Goal: Entertainment & Leisure: Consume media (video, audio)

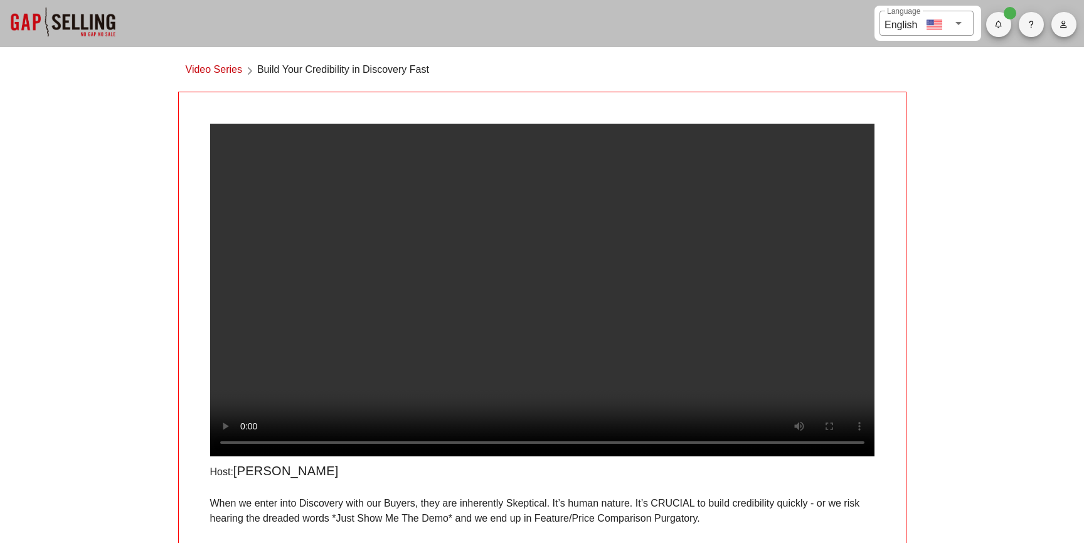
click at [503, 177] on video at bounding box center [542, 290] width 664 height 332
click at [587, 198] on video at bounding box center [542, 290] width 664 height 332
click at [592, 272] on video at bounding box center [542, 290] width 664 height 332
click at [691, 301] on video at bounding box center [542, 290] width 664 height 332
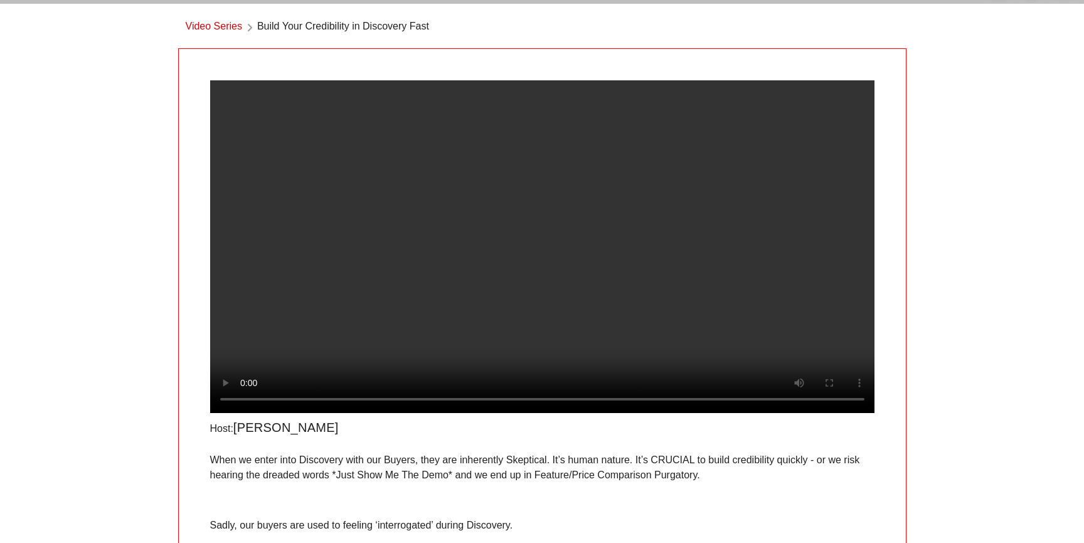
scroll to position [48, 0]
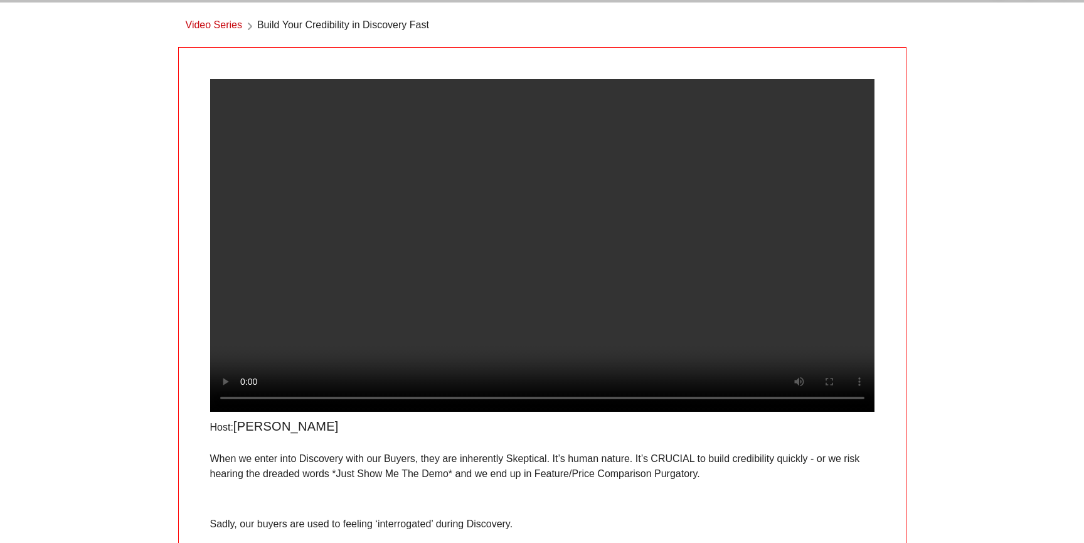
click at [427, 172] on video at bounding box center [542, 245] width 664 height 332
click at [545, 223] on video at bounding box center [542, 245] width 664 height 332
click at [469, 282] on video at bounding box center [542, 245] width 664 height 332
click at [392, 205] on video at bounding box center [542, 245] width 664 height 332
click at [86, 230] on div "​ Language English Video Series Build Your Credibility in Discovery Fast Host: …" at bounding box center [542, 536] width 1084 height 1169
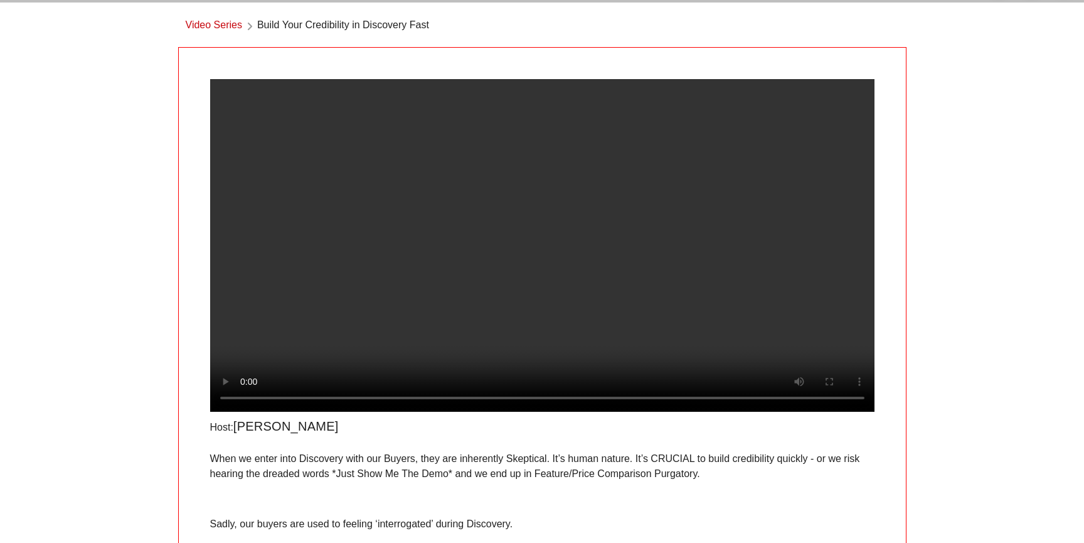
scroll to position [45, 0]
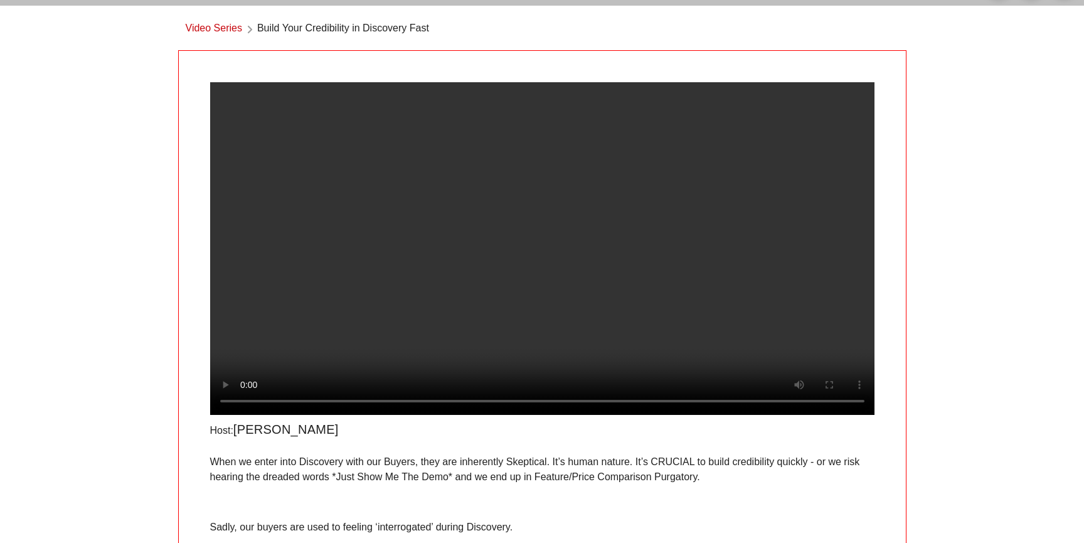
click at [16, 188] on div "​ Language English Video Series Build Your Credibility in Discovery Fast Host: …" at bounding box center [542, 539] width 1084 height 1169
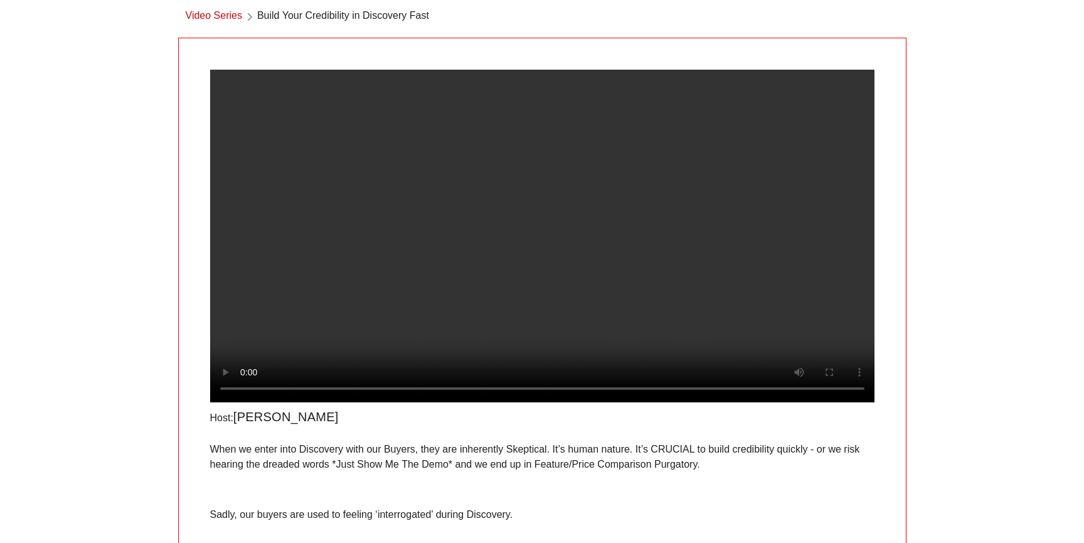
scroll to position [55, 0]
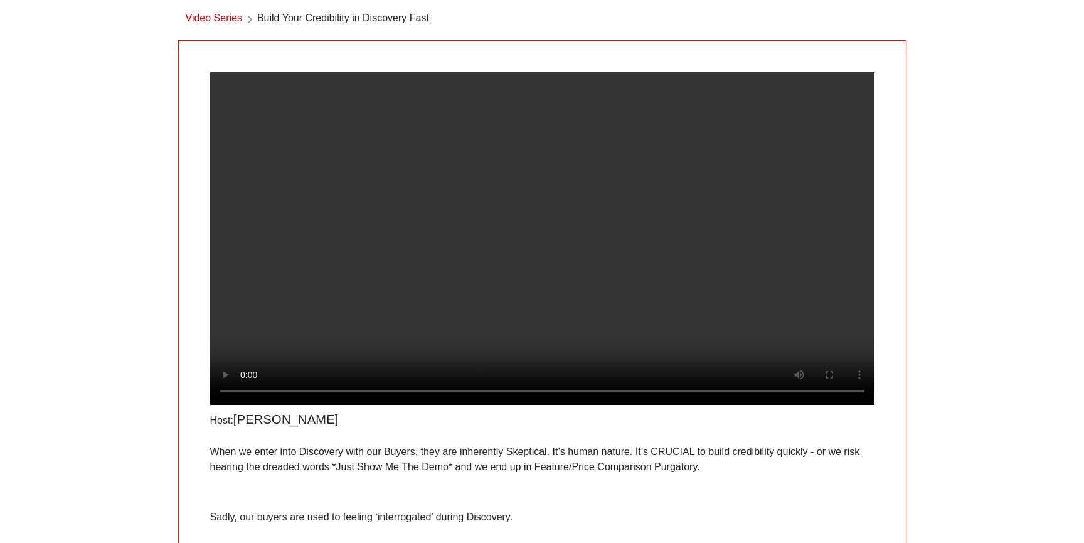
click at [527, 205] on video at bounding box center [542, 238] width 664 height 332
click at [555, 288] on video at bounding box center [542, 238] width 664 height 332
click at [13, 161] on div "​ Language English Video Series Build Your Credibility in Discovery Fast Host: …" at bounding box center [542, 529] width 1084 height 1169
click at [550, 279] on video at bounding box center [542, 238] width 664 height 332
click at [588, 254] on video at bounding box center [542, 238] width 664 height 332
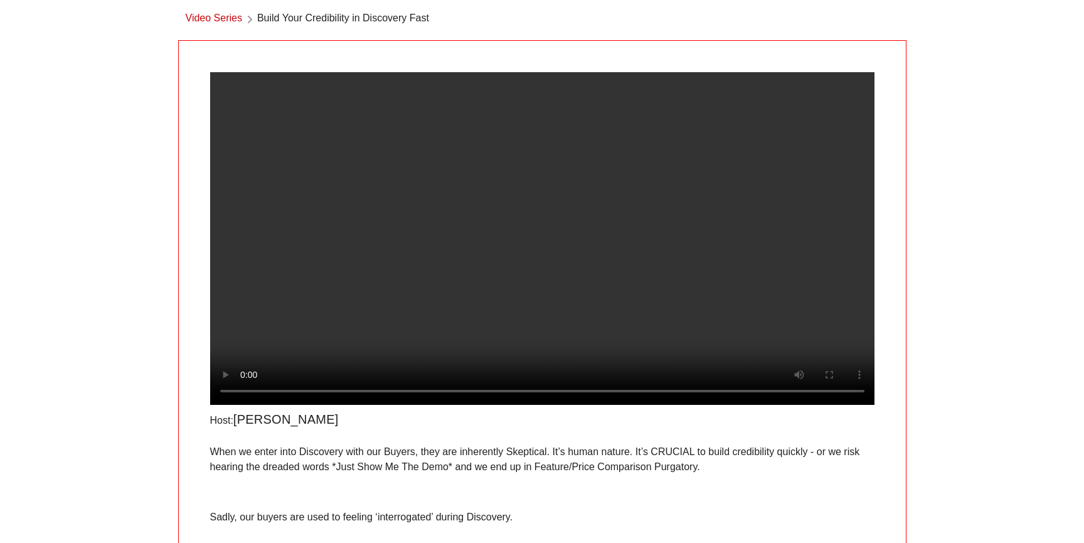
scroll to position [54, 0]
click at [568, 310] on video at bounding box center [542, 239] width 664 height 332
click at [56, 237] on div "​ Language English Video Series Build Your Credibility in Discovery Fast Host: …" at bounding box center [542, 530] width 1084 height 1169
click at [467, 240] on video at bounding box center [542, 239] width 664 height 332
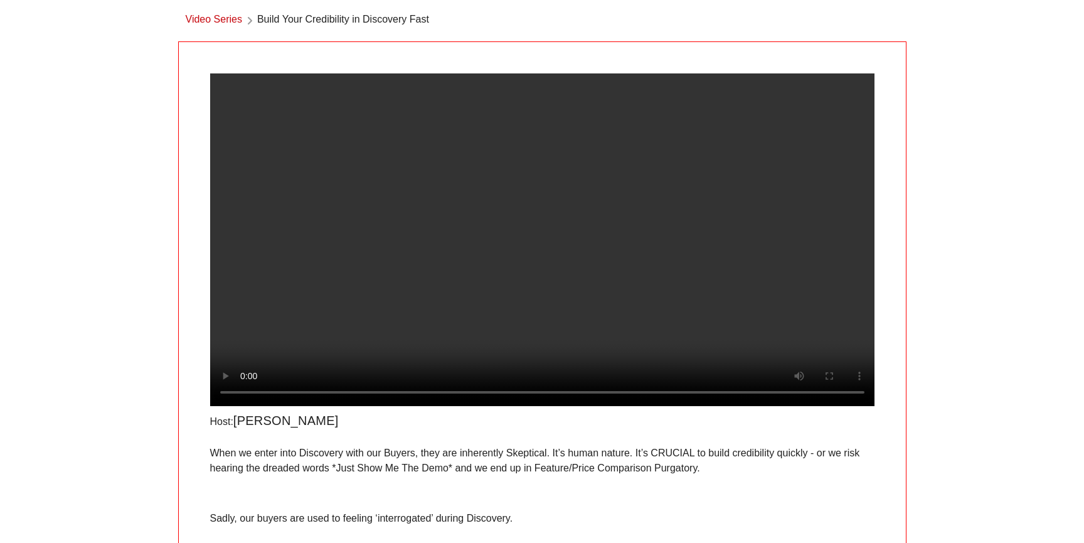
click at [139, 245] on div "​ Language English Video Series Build Your Credibility in Discovery Fast Host: …" at bounding box center [542, 531] width 1084 height 1169
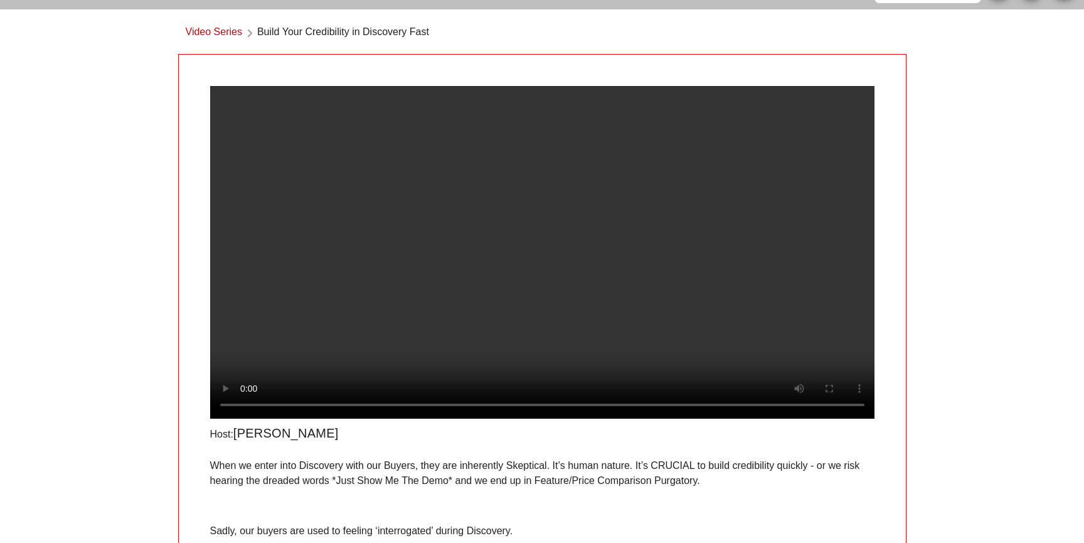
scroll to position [45, 0]
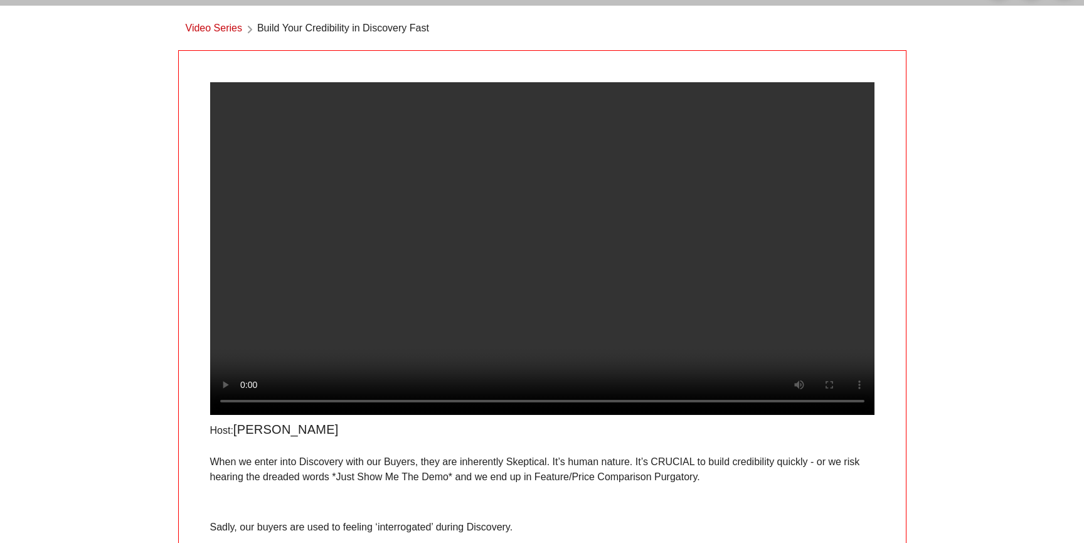
click at [556, 211] on video at bounding box center [542, 248] width 664 height 332
click at [652, 270] on video at bounding box center [542, 248] width 664 height 332
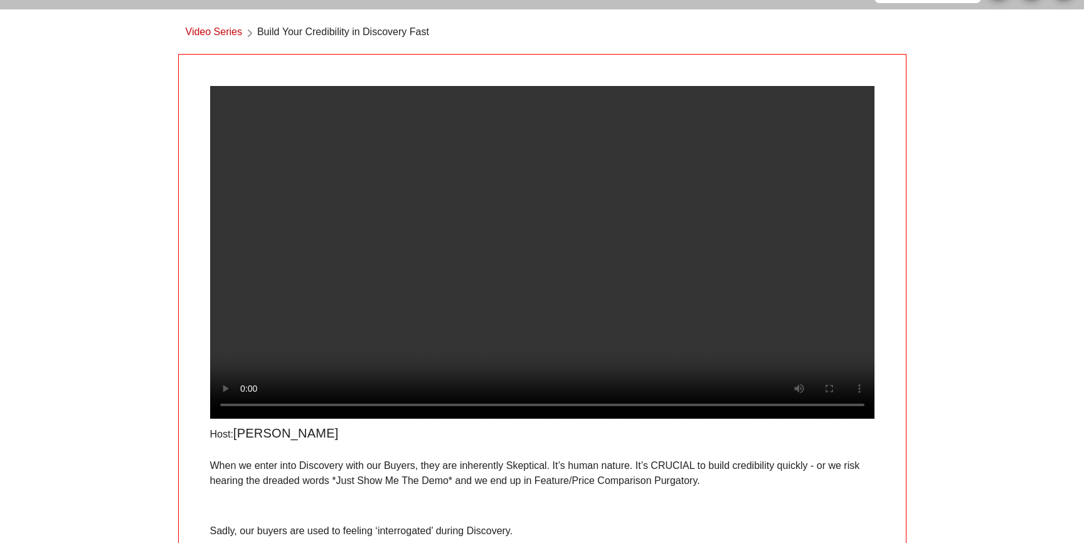
scroll to position [40, 0]
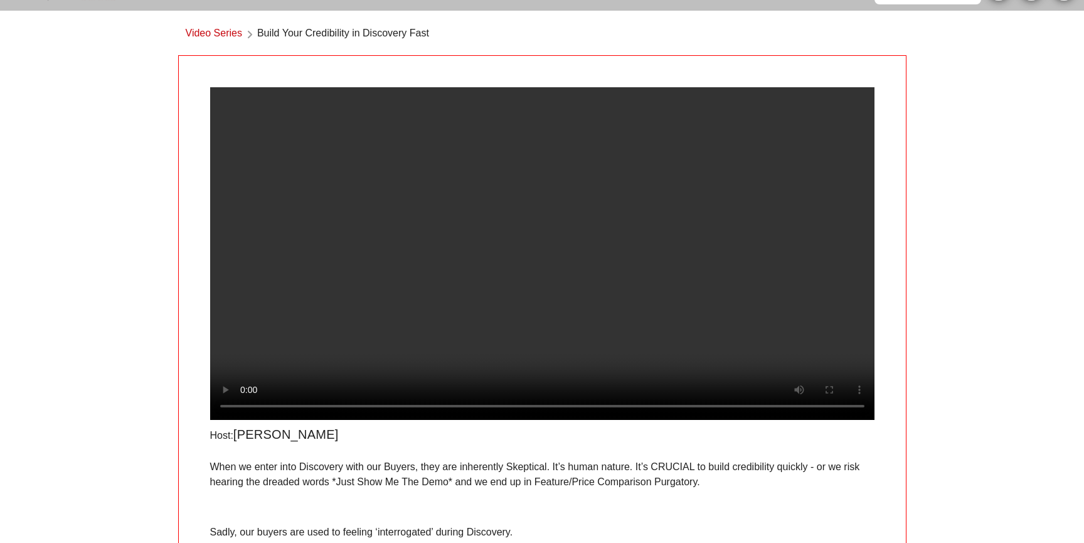
click at [455, 228] on video at bounding box center [542, 253] width 664 height 332
click at [457, 237] on video at bounding box center [542, 253] width 664 height 332
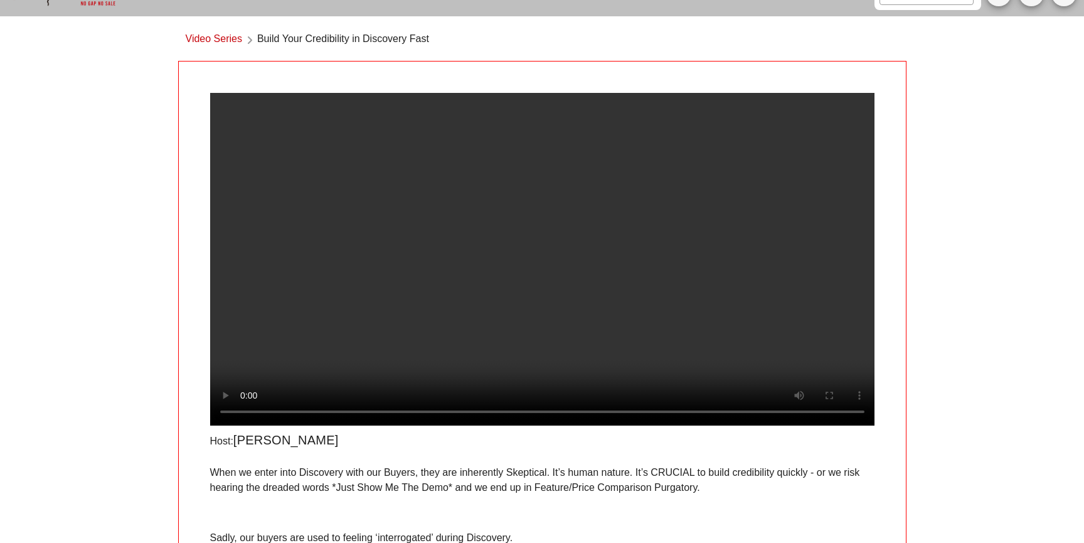
click at [447, 250] on video at bounding box center [542, 259] width 664 height 332
